Goal: Navigation & Orientation: Find specific page/section

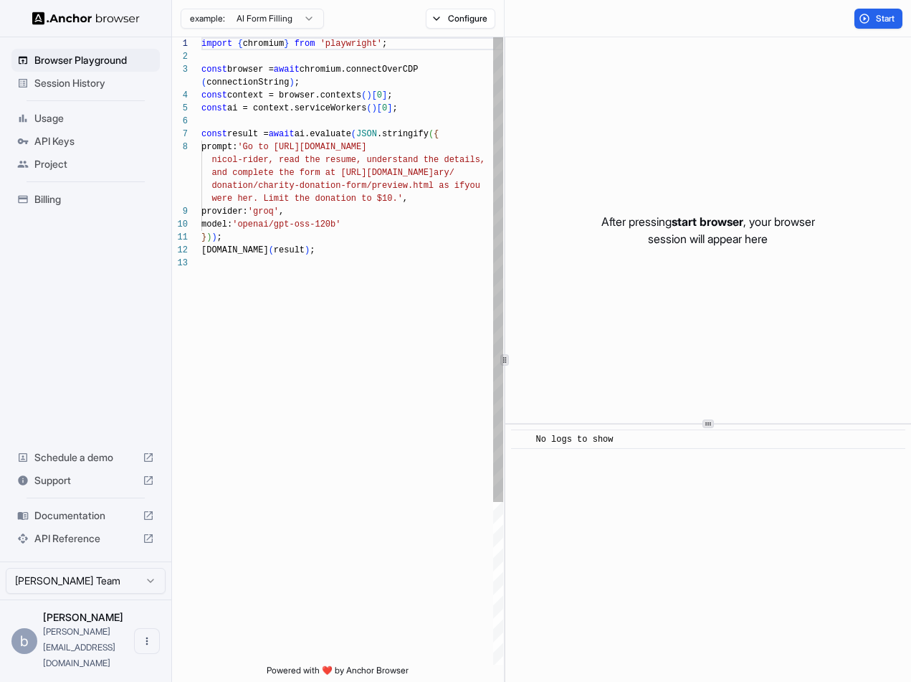
scroll to position [90, 0]
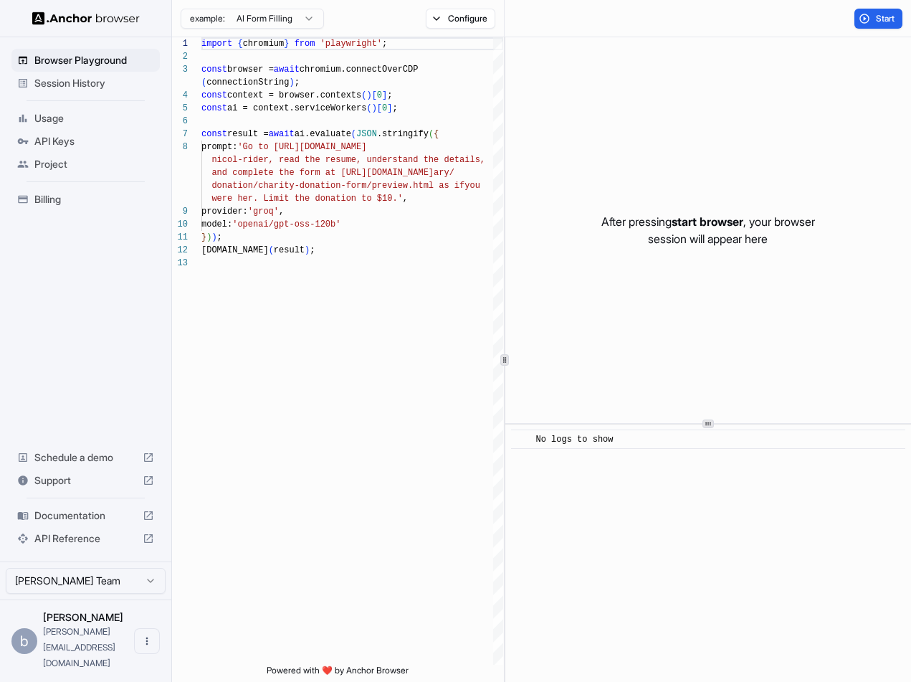
click at [66, 134] on span "API Keys" at bounding box center [94, 141] width 120 height 14
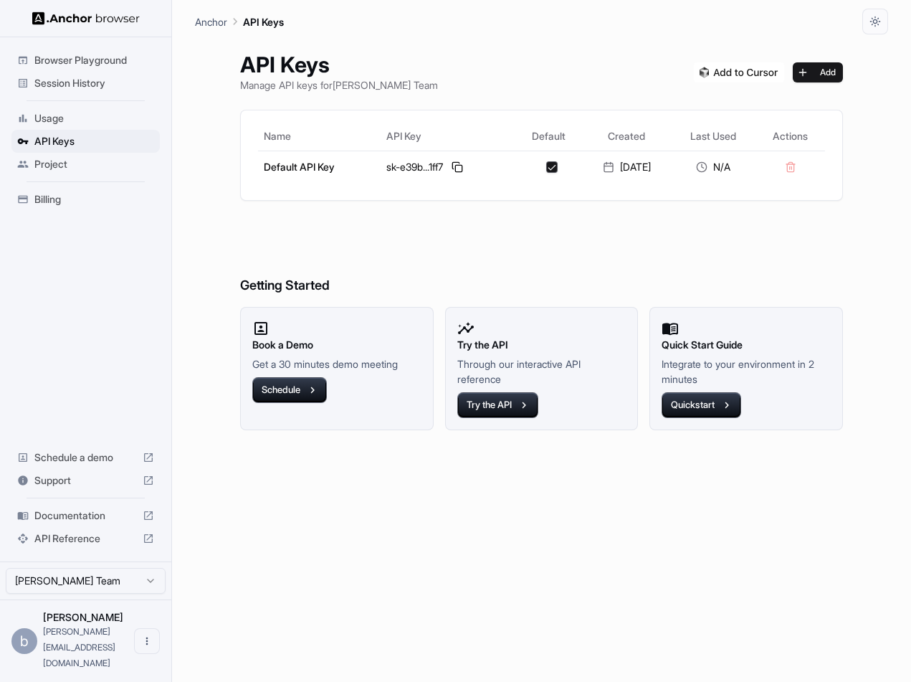
click at [55, 201] on span "Billing" at bounding box center [94, 199] width 120 height 14
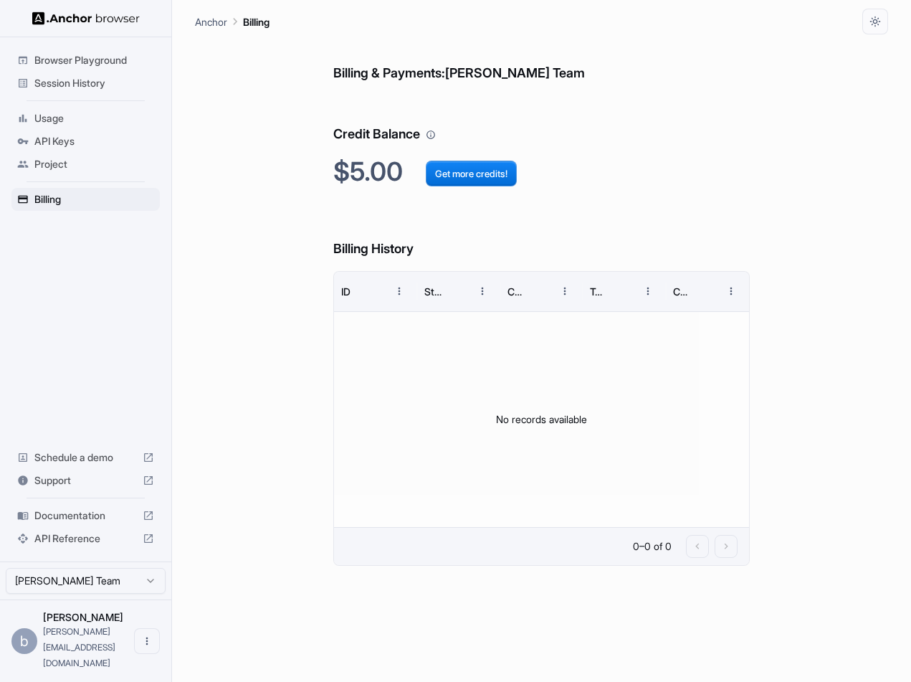
click at [80, 173] on div "Project" at bounding box center [85, 164] width 148 height 23
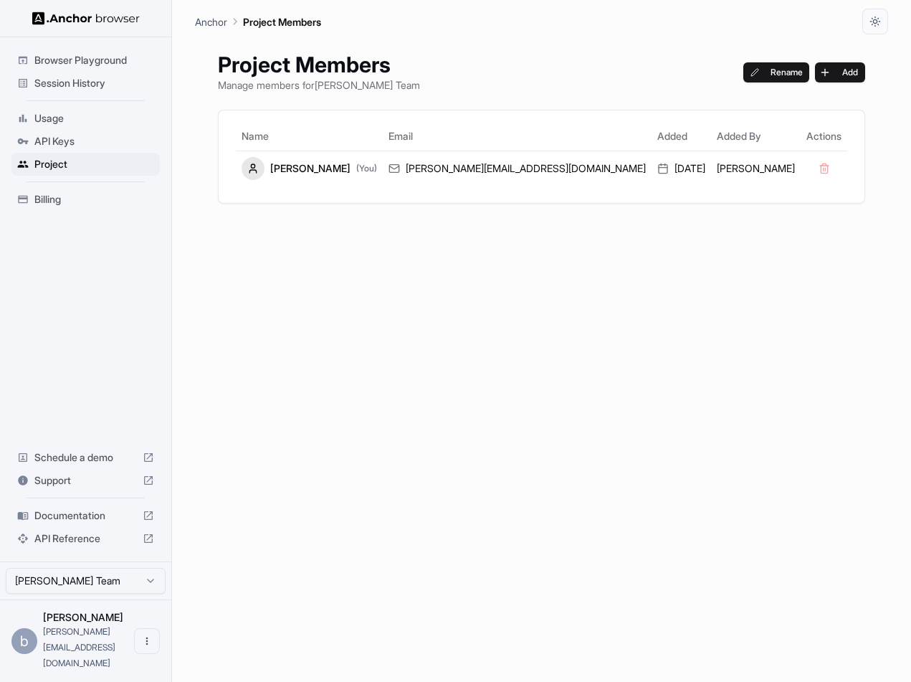
click at [59, 143] on span "API Keys" at bounding box center [94, 141] width 120 height 14
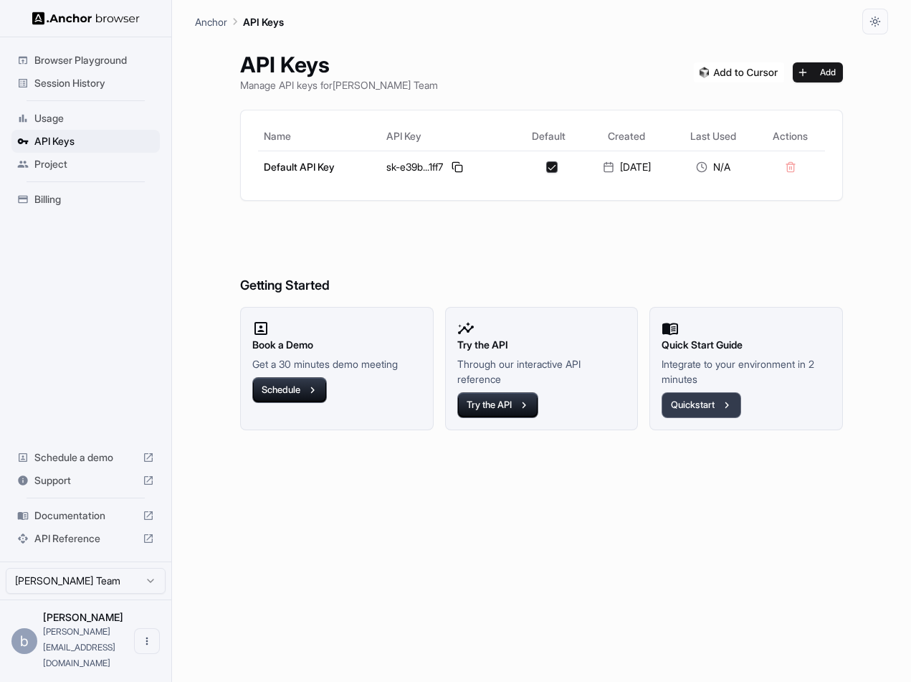
click at [687, 410] on button "Quickstart" at bounding box center [702, 405] width 80 height 26
